Goal: Information Seeking & Learning: Learn about a topic

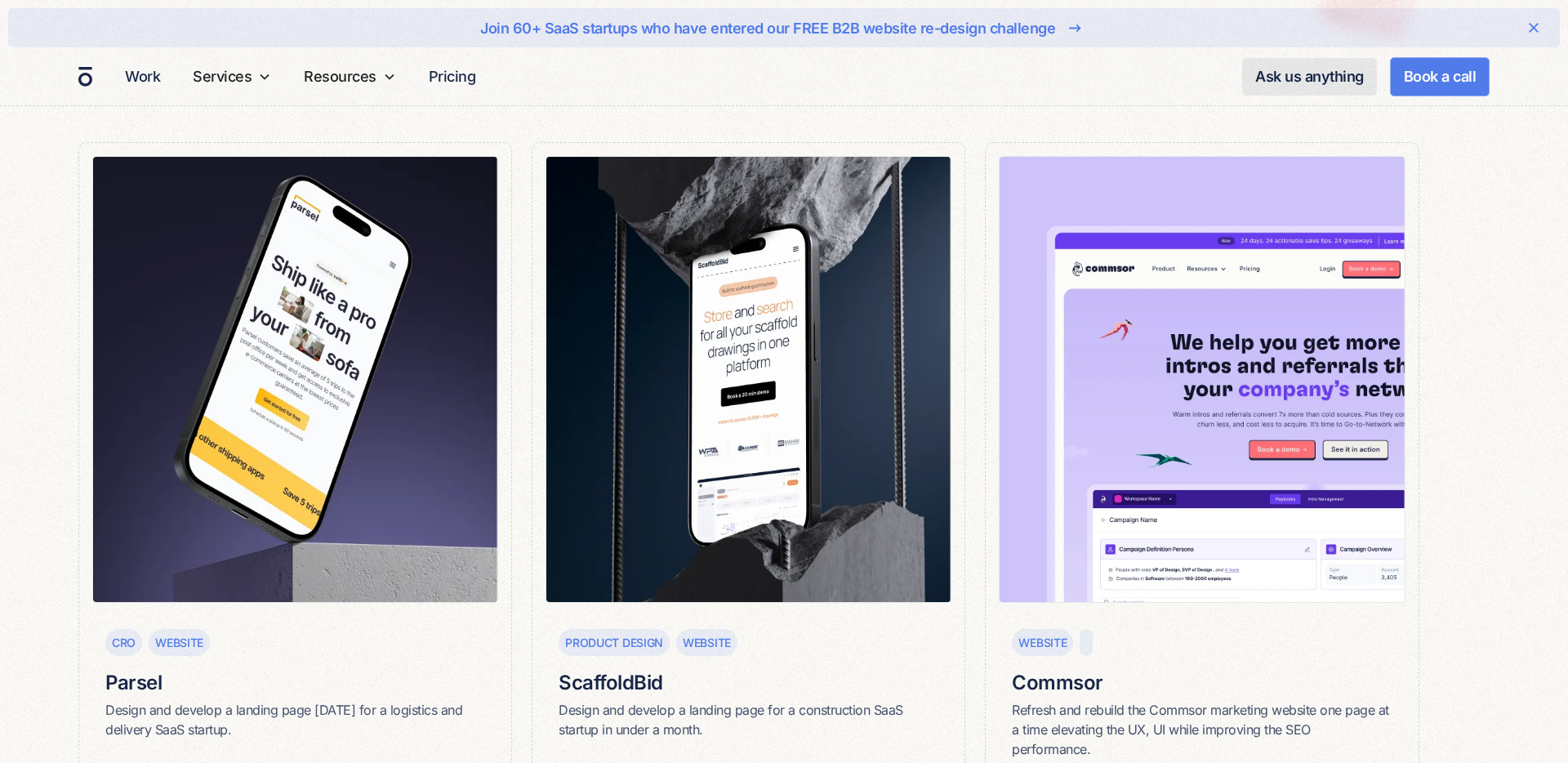
scroll to position [223, 0]
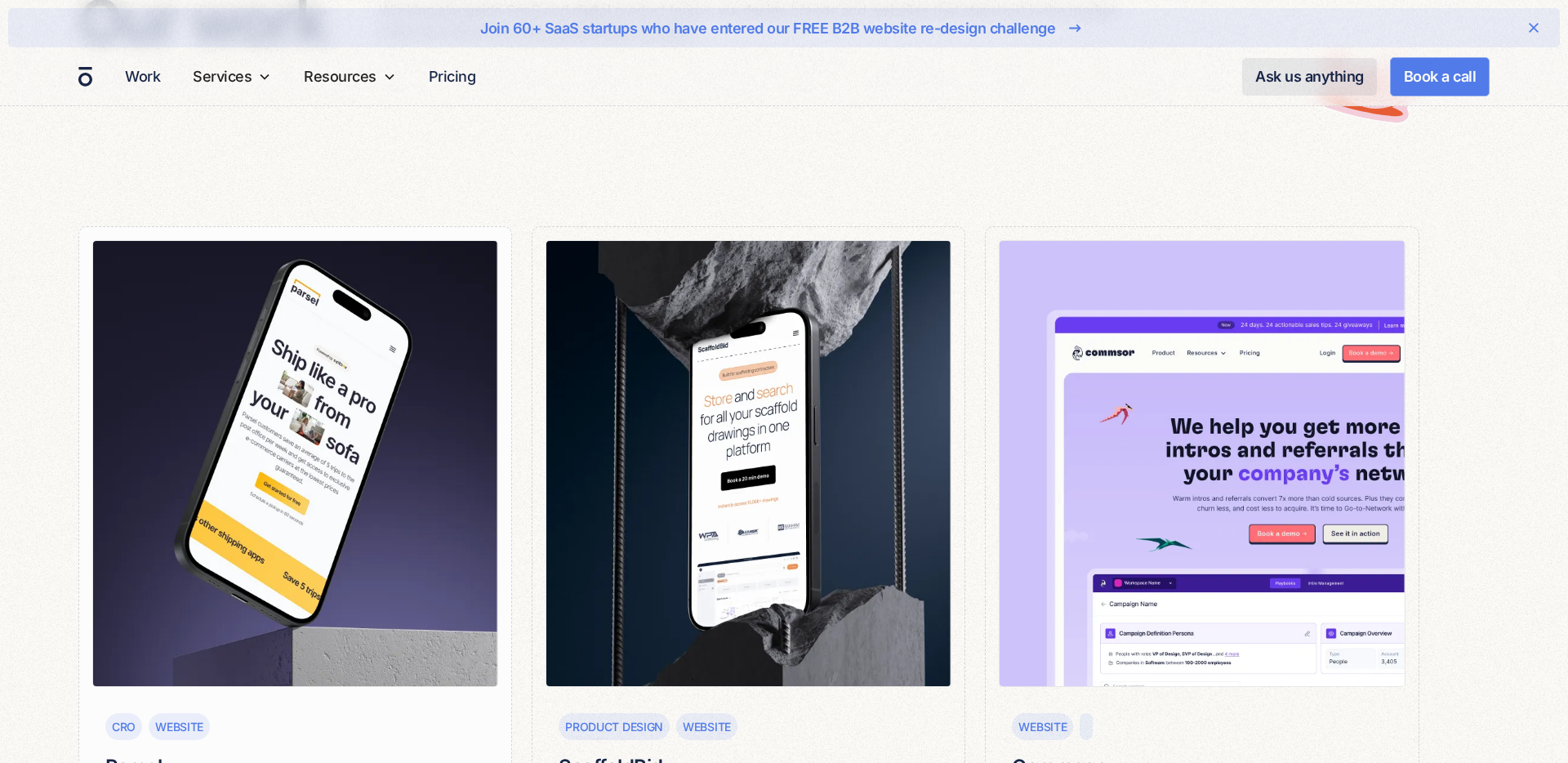
click at [383, 430] on img at bounding box center [295, 464] width 406 height 447
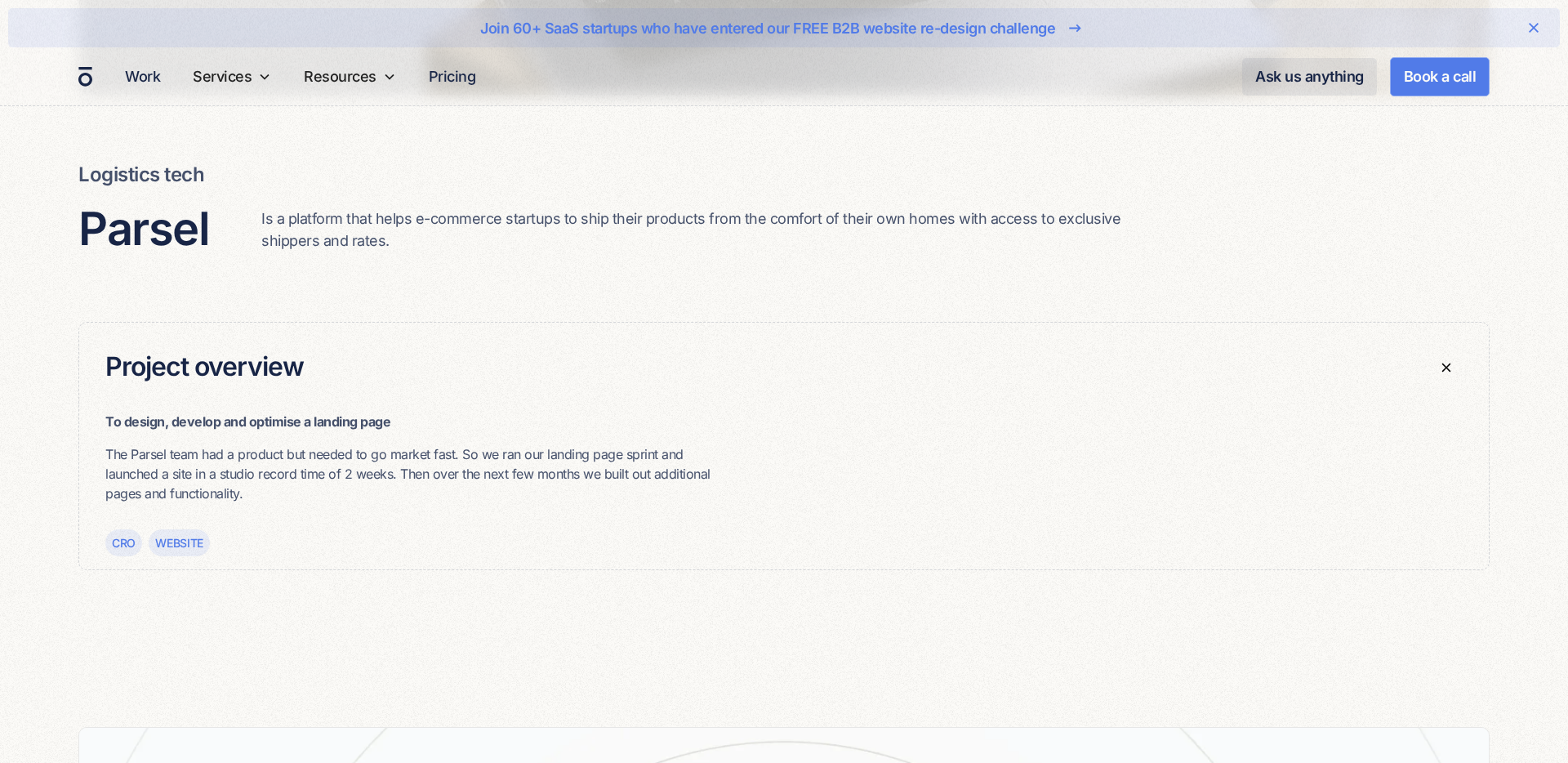
scroll to position [800, 0]
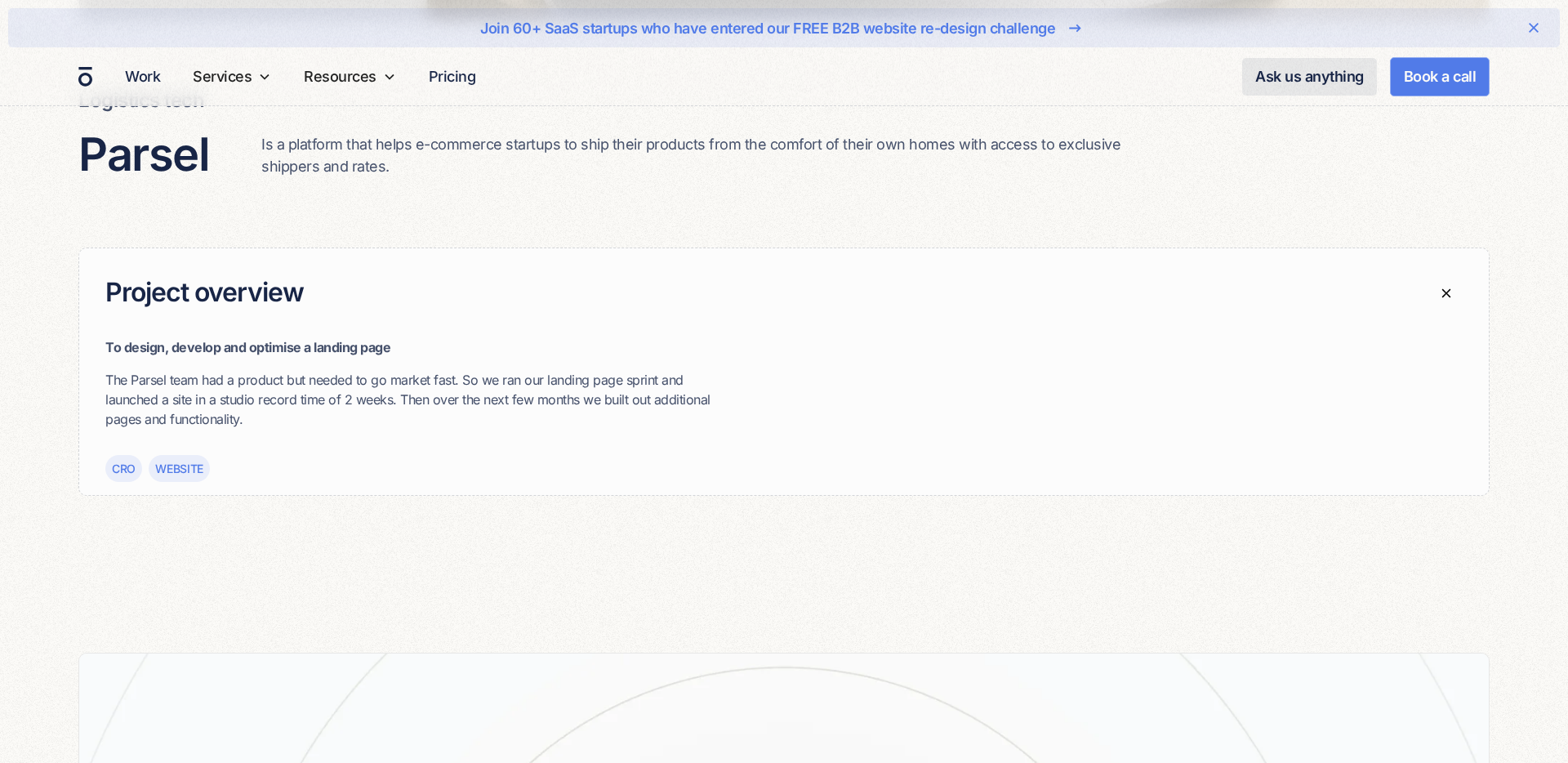
click at [182, 469] on div "Website" at bounding box center [179, 469] width 48 height 17
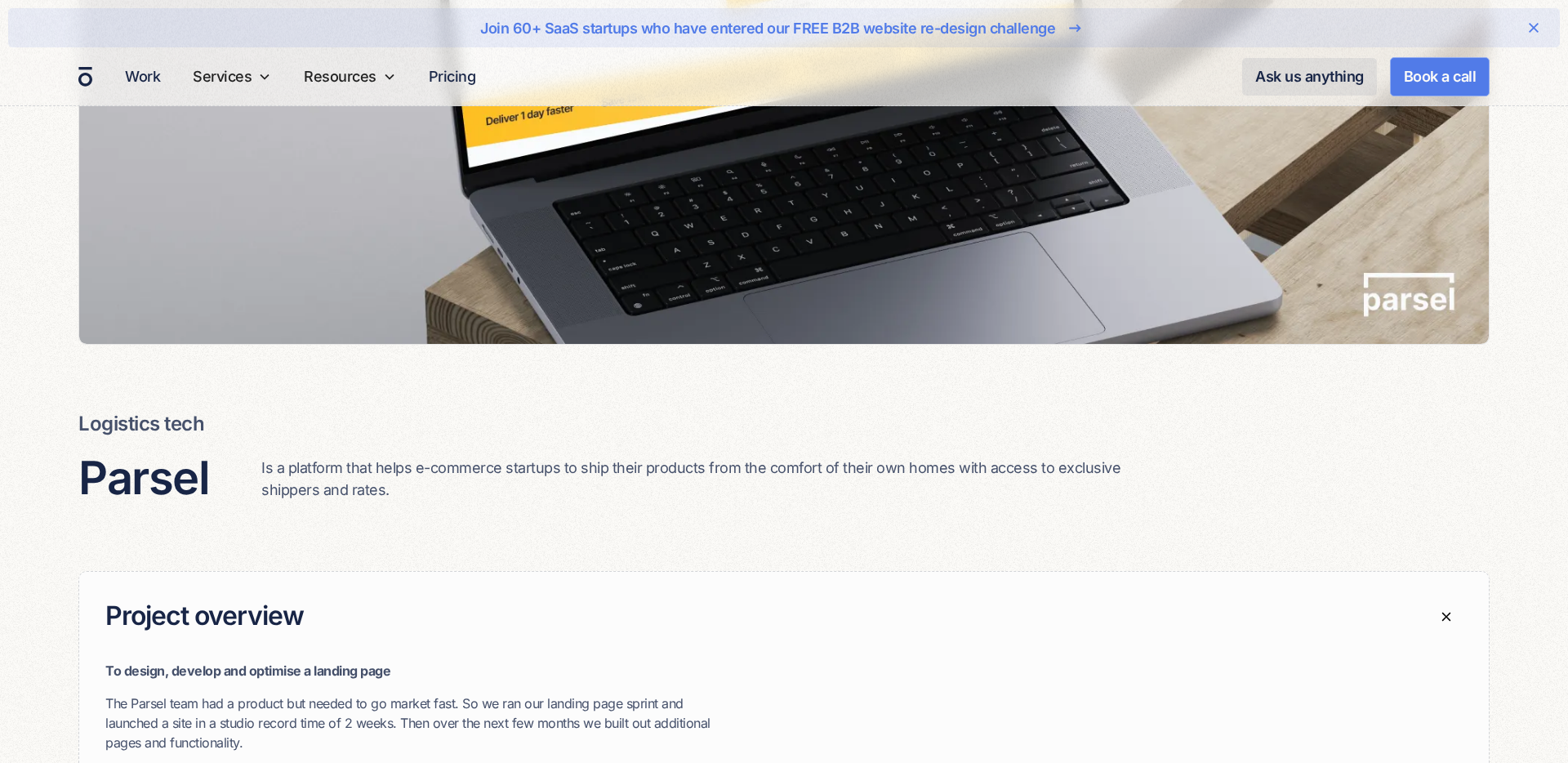
scroll to position [0, 0]
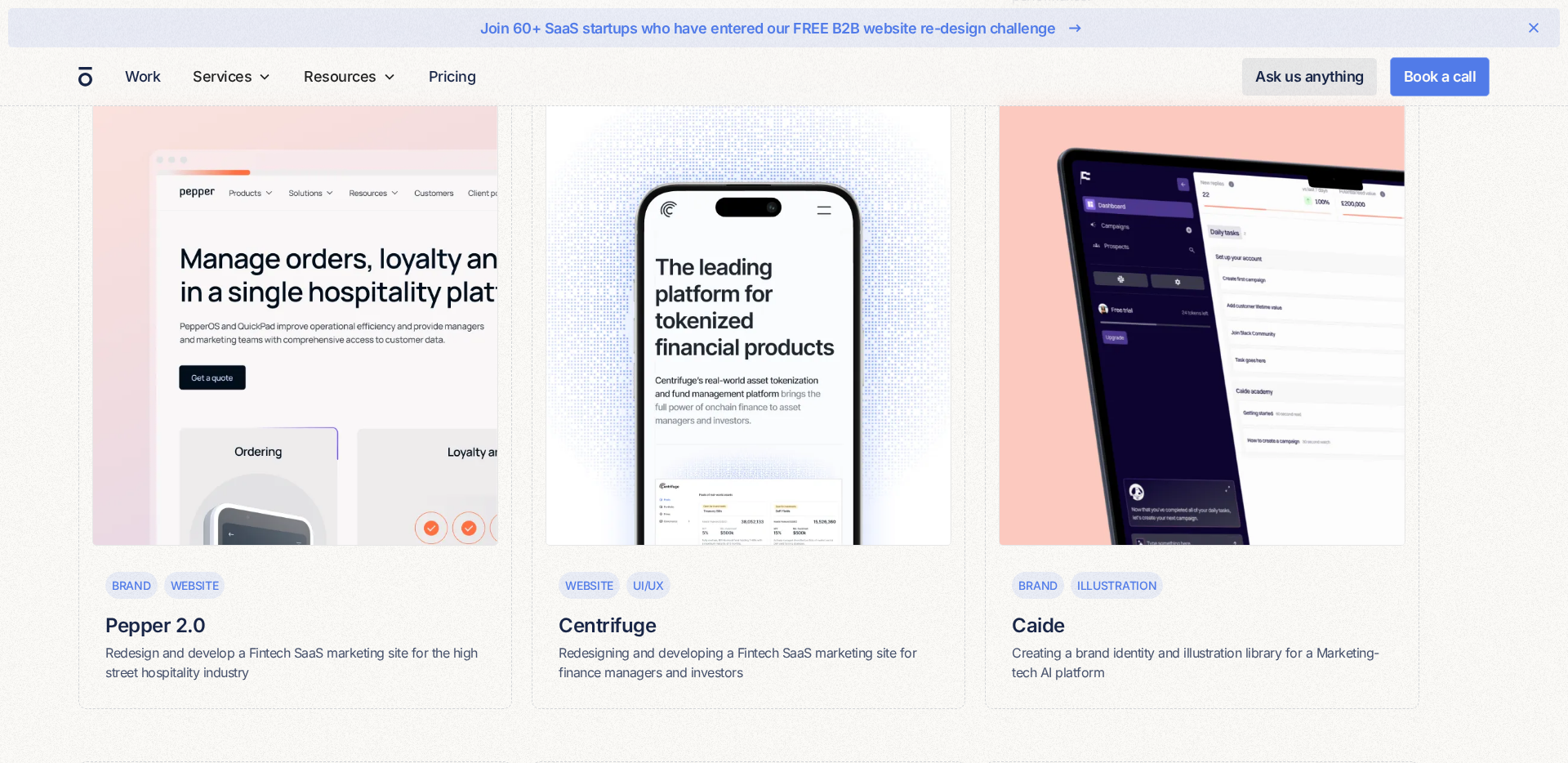
scroll to position [1062, 0]
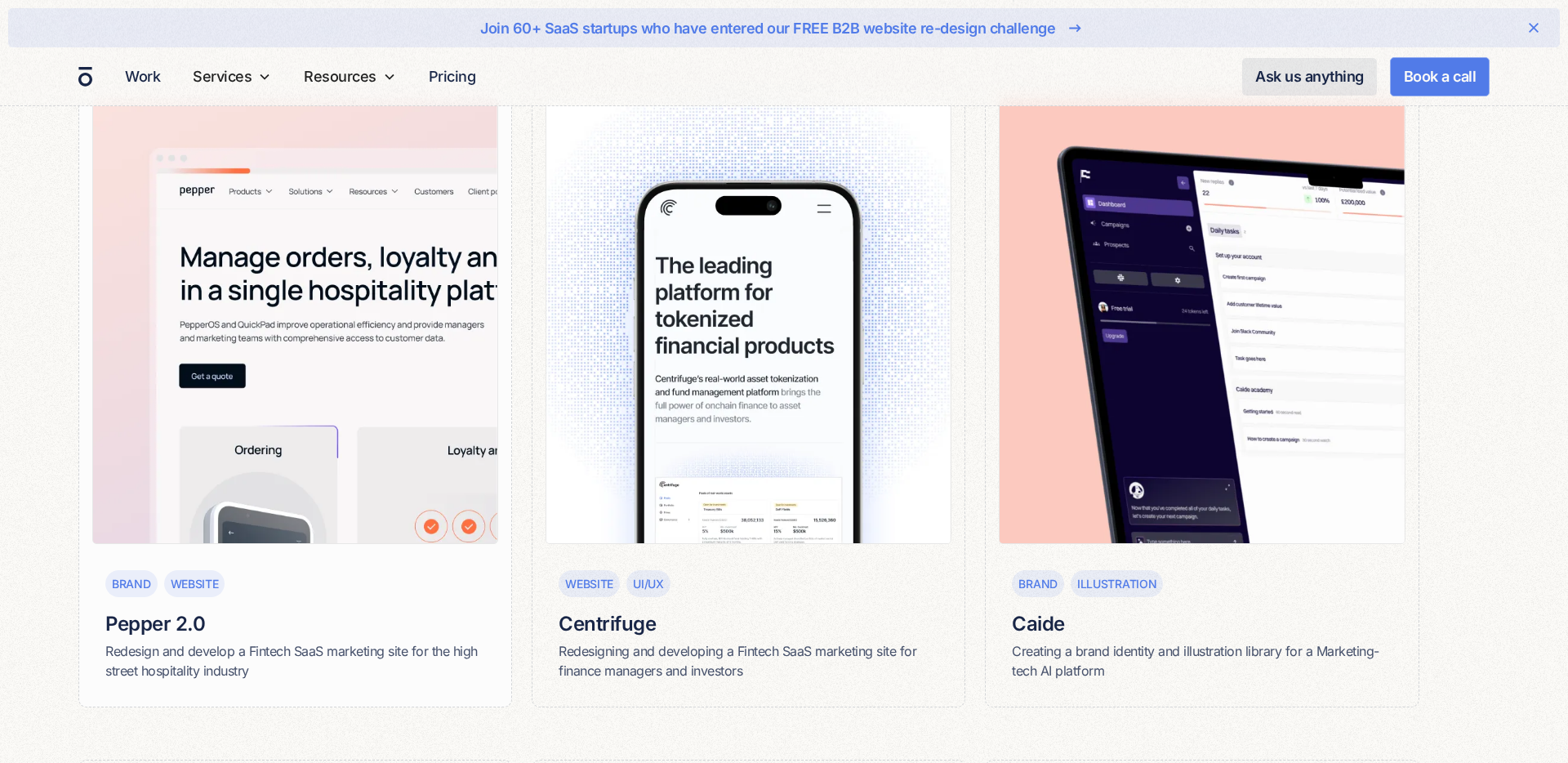
click at [255, 515] on img at bounding box center [295, 321] width 406 height 447
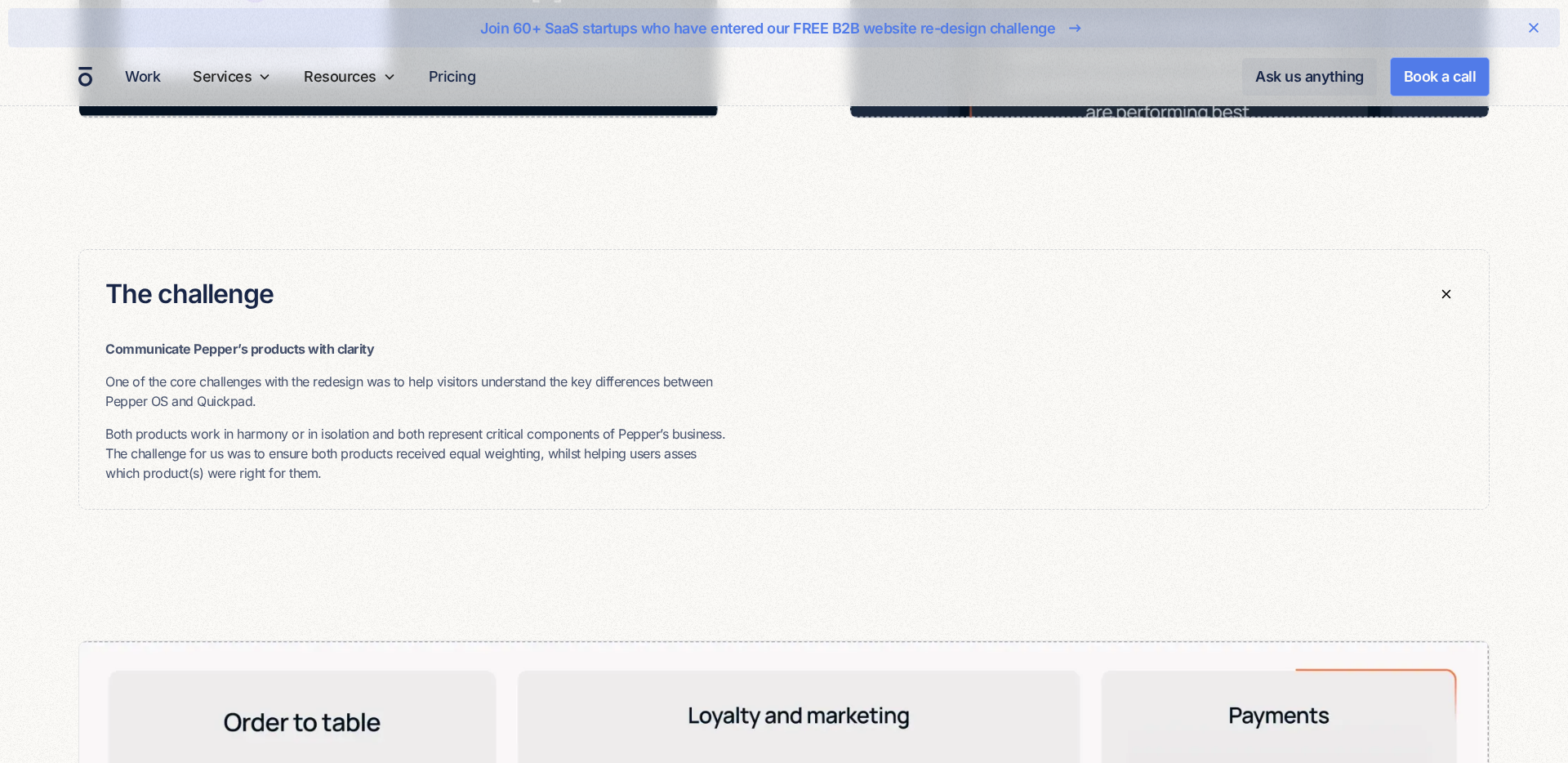
scroll to position [3078, 0]
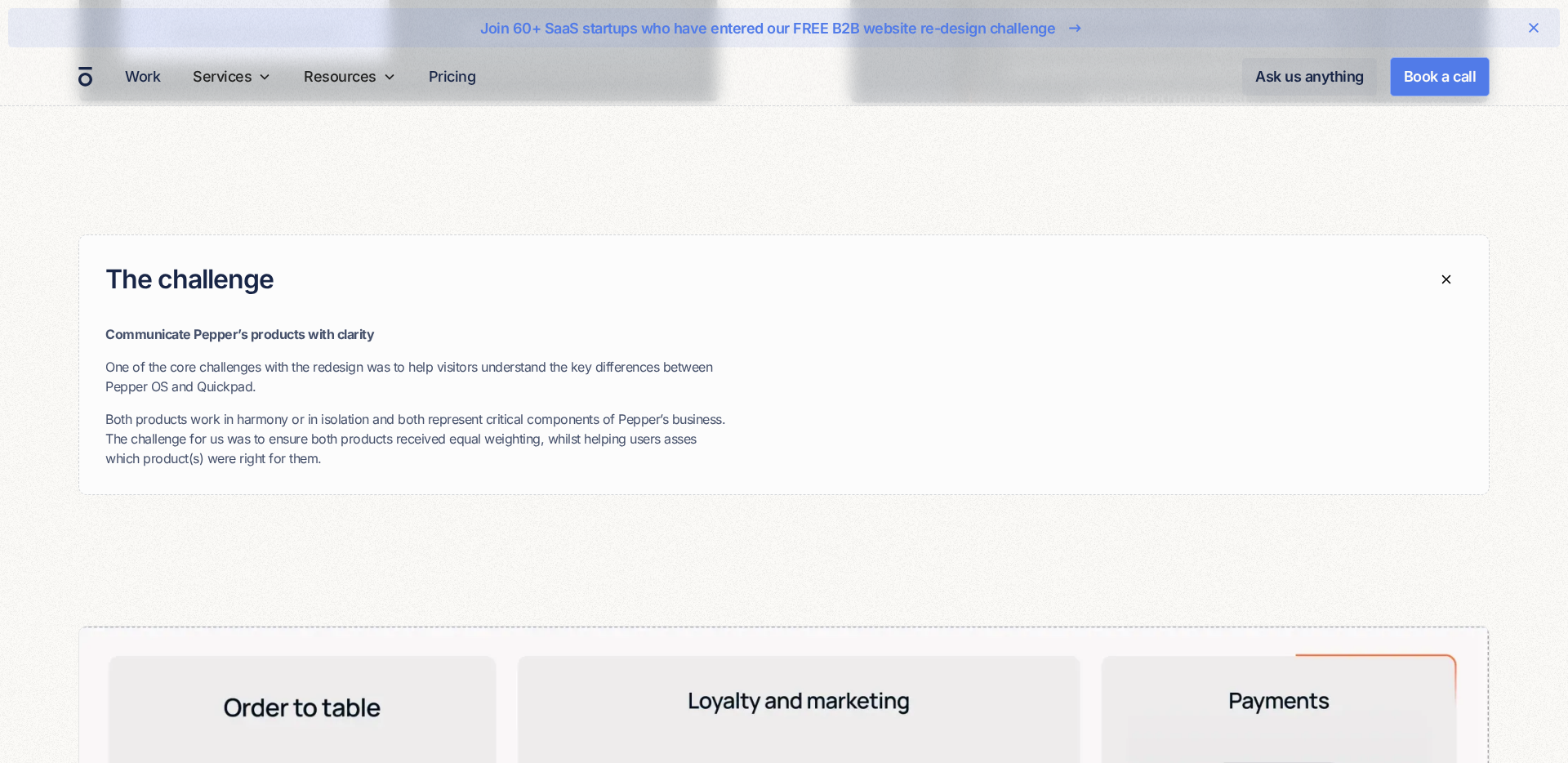
click at [526, 453] on p "Both products work in harmony or in isolation and both represent critical compo…" at bounding box center [419, 439] width 628 height 59
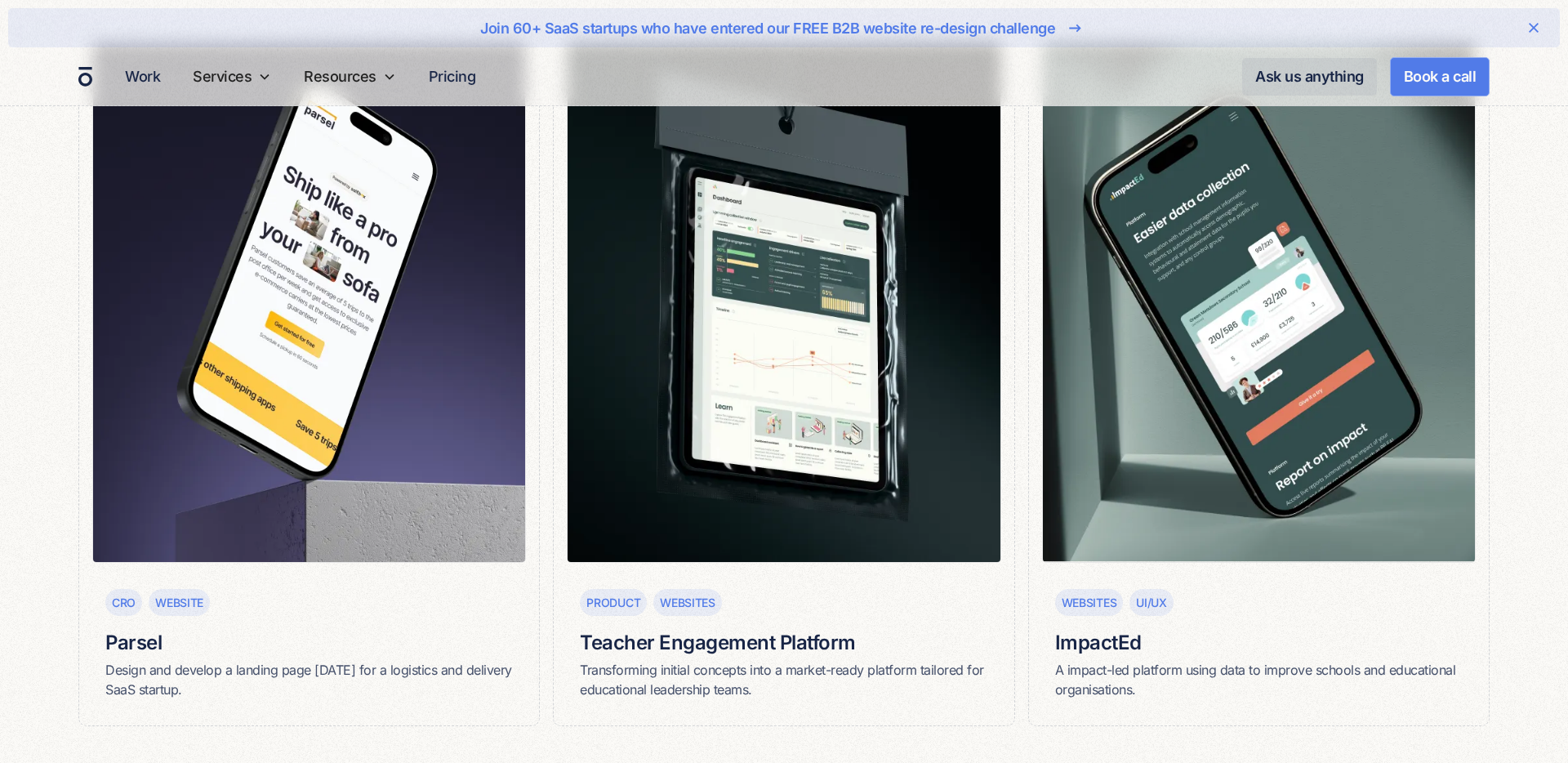
scroll to position [9210, 0]
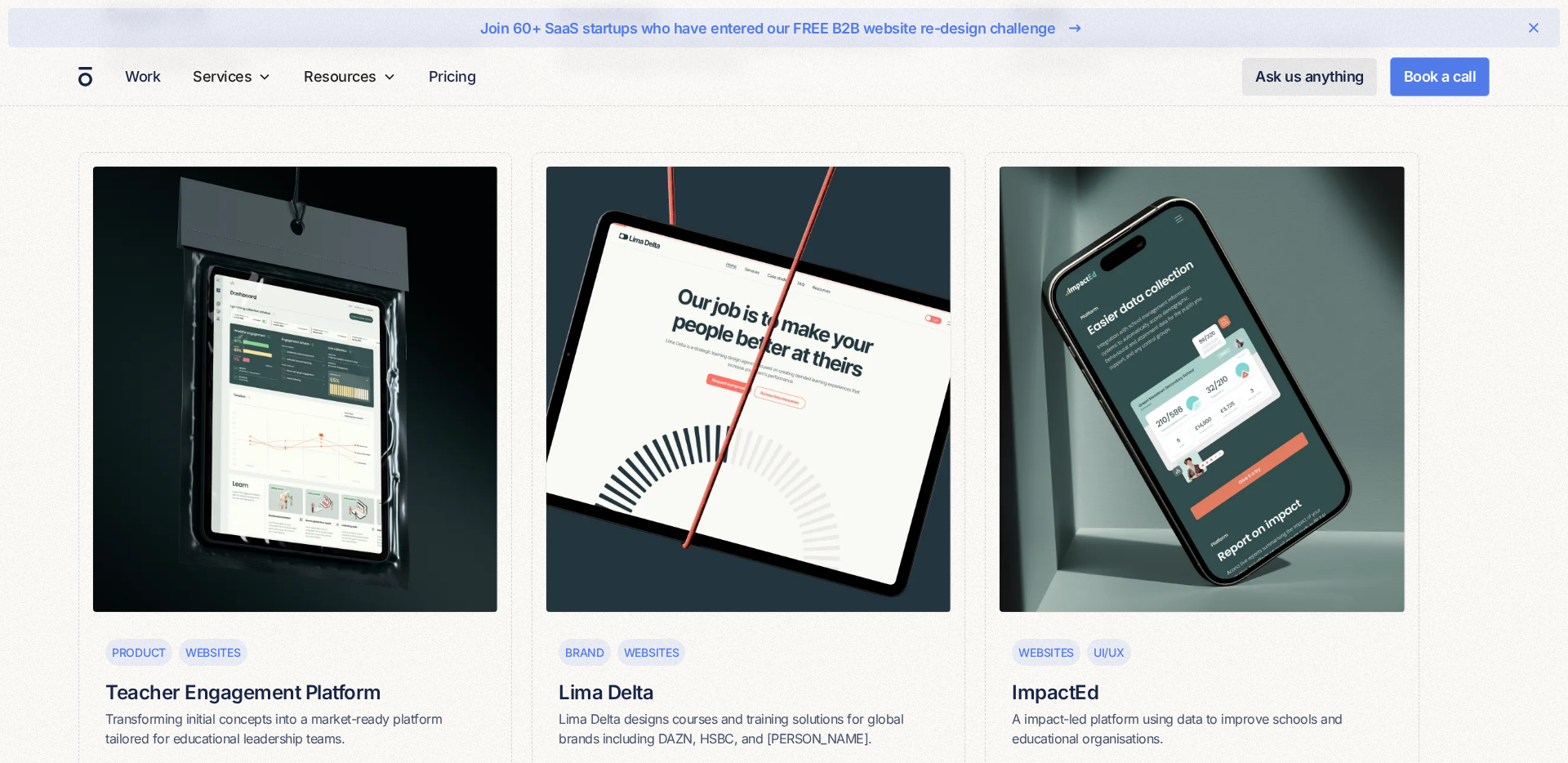
scroll to position [1675, 0]
